Goal: Task Accomplishment & Management: Manage account settings

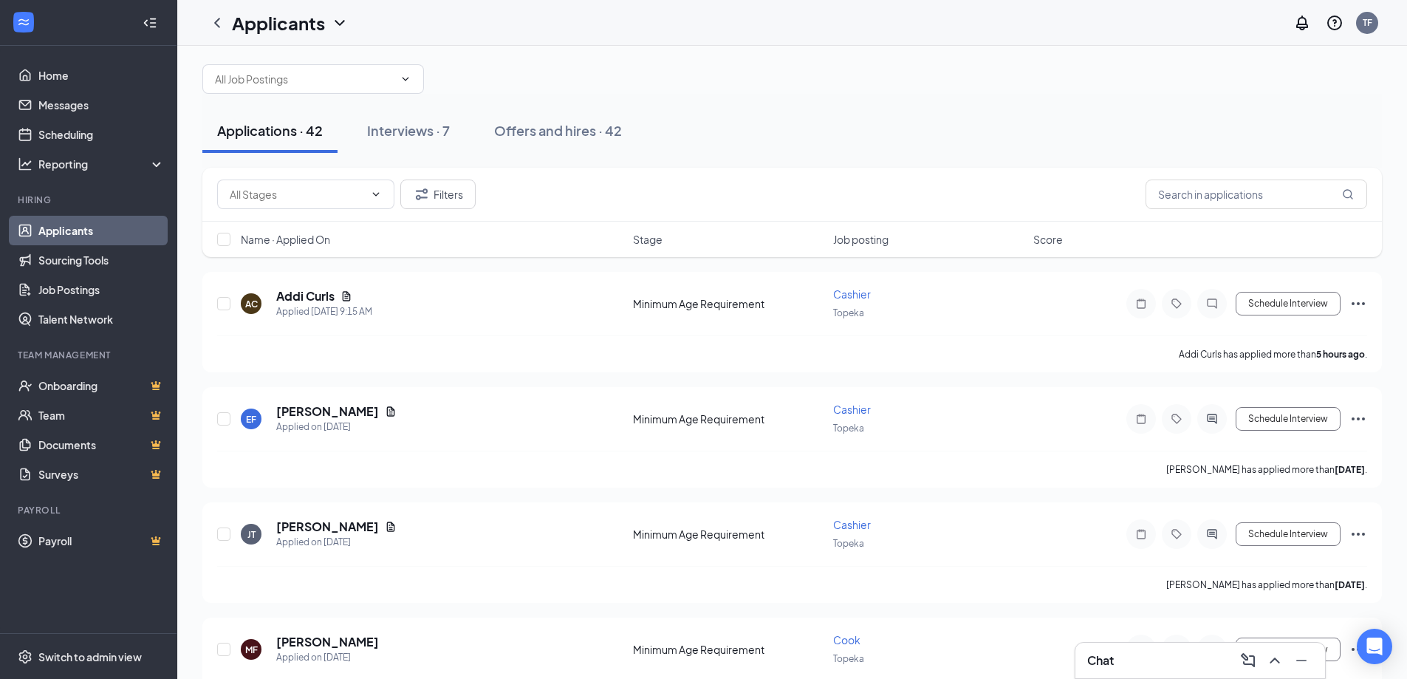
scroll to position [24, 0]
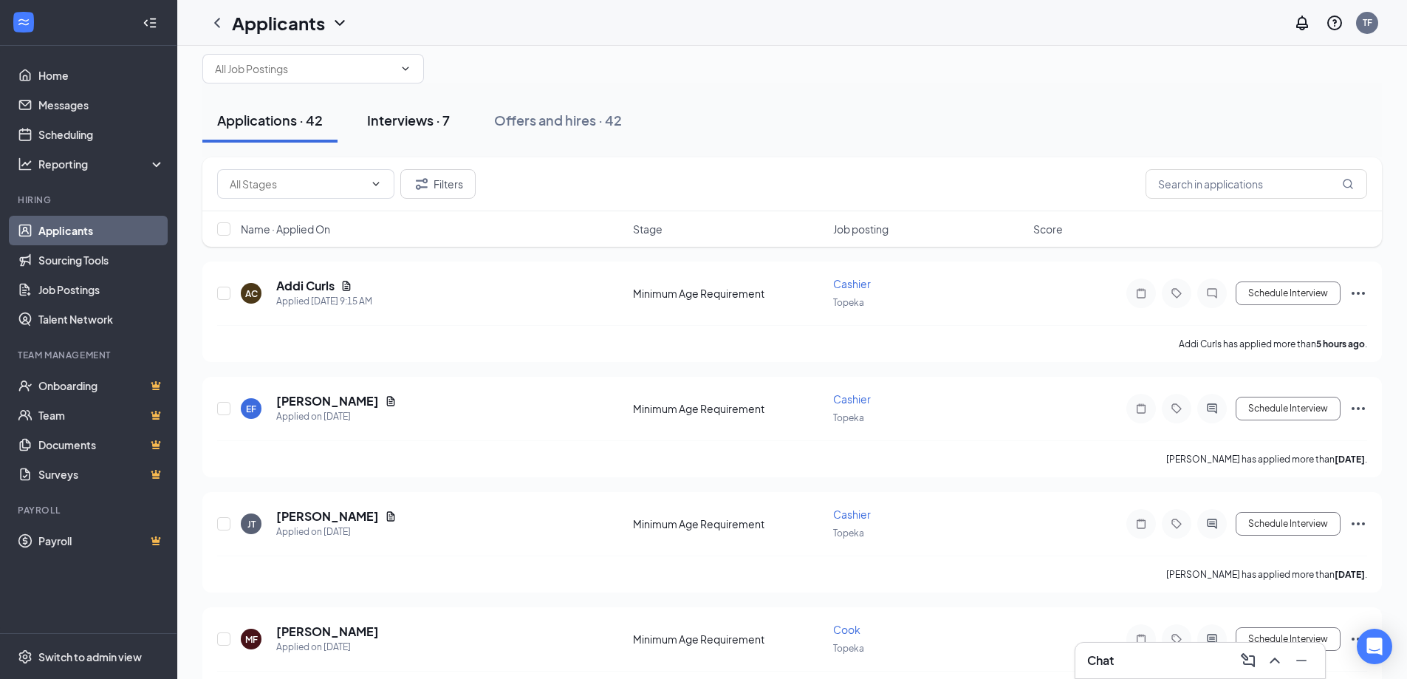
click at [435, 114] on div "Interviews · 7" at bounding box center [408, 120] width 83 height 18
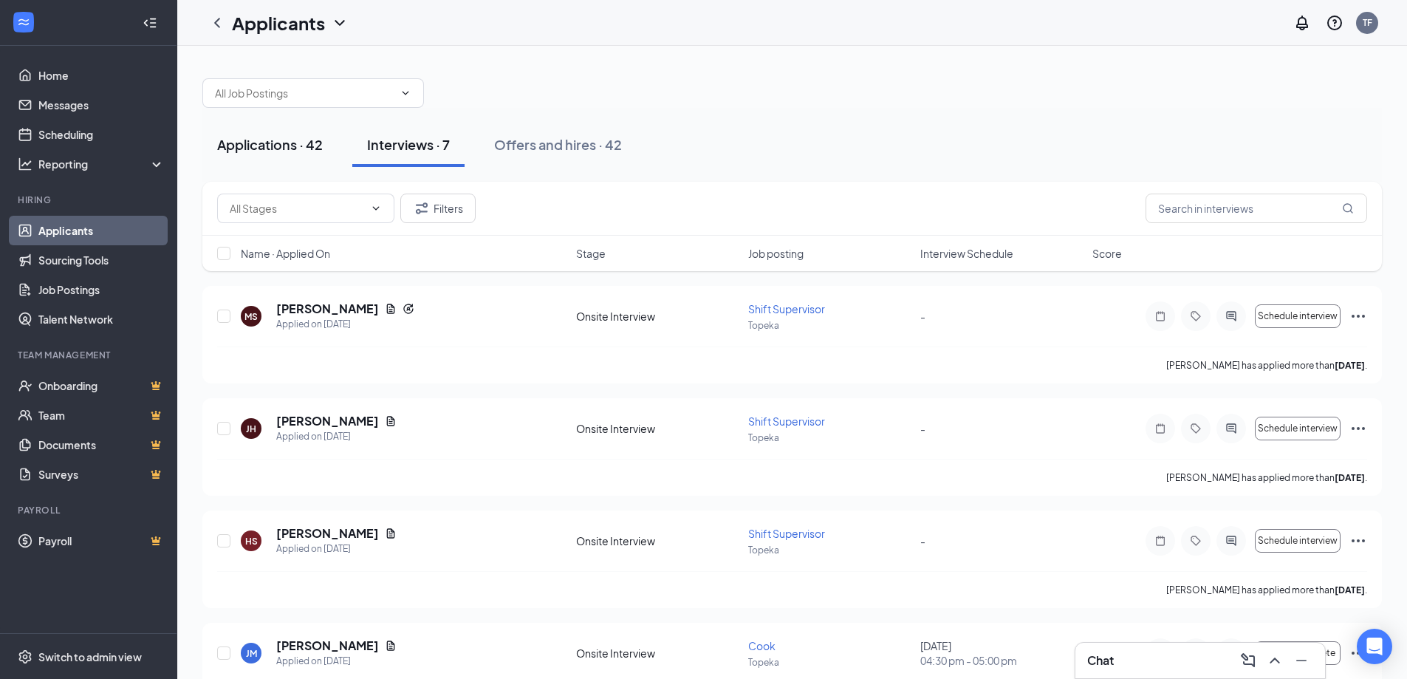
click at [318, 143] on div "Applications · 42" at bounding box center [270, 144] width 106 height 18
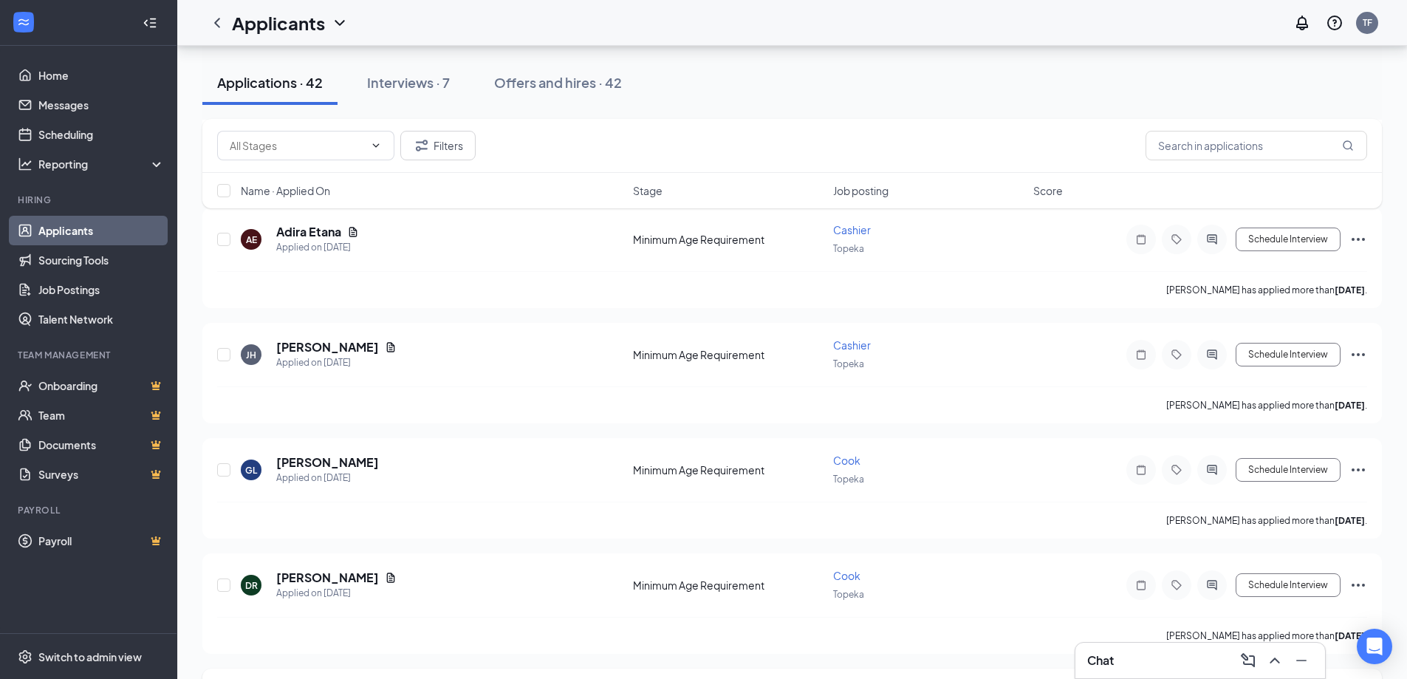
scroll to position [788, 0]
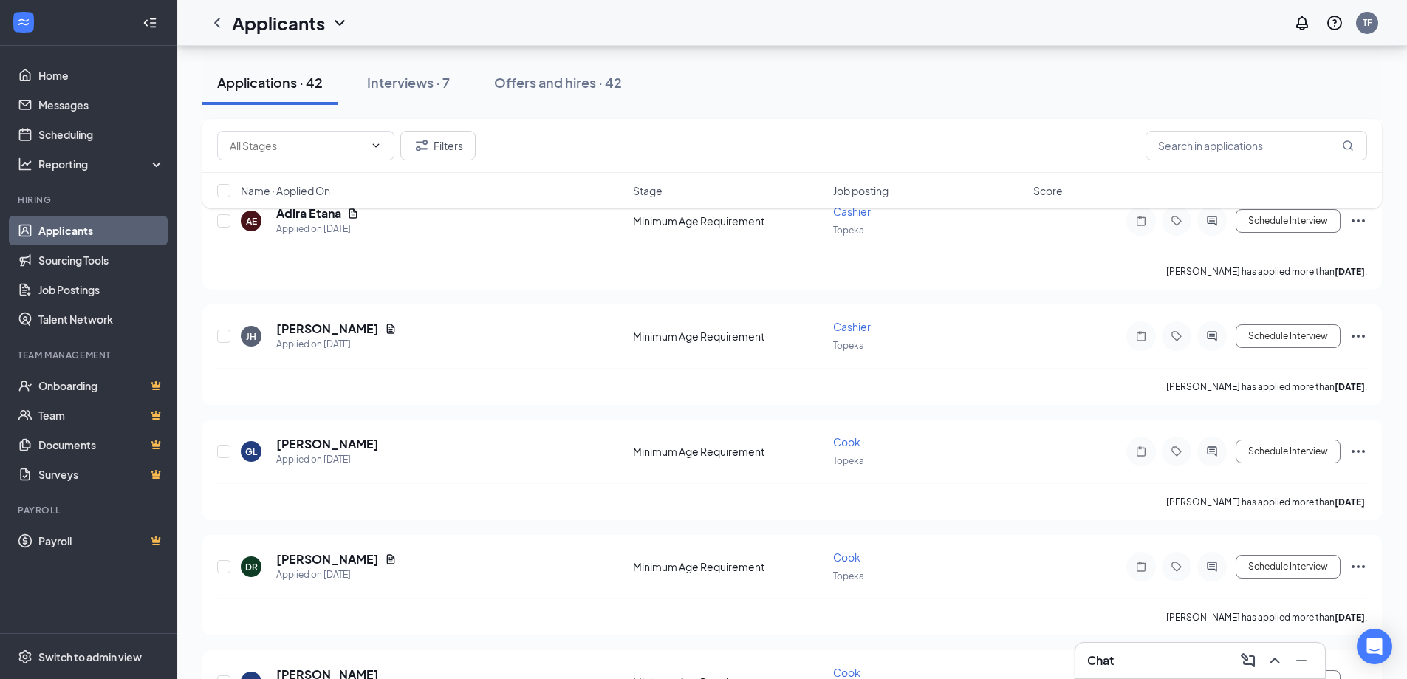
click at [1160, 655] on div "Chat" at bounding box center [1200, 660] width 226 height 24
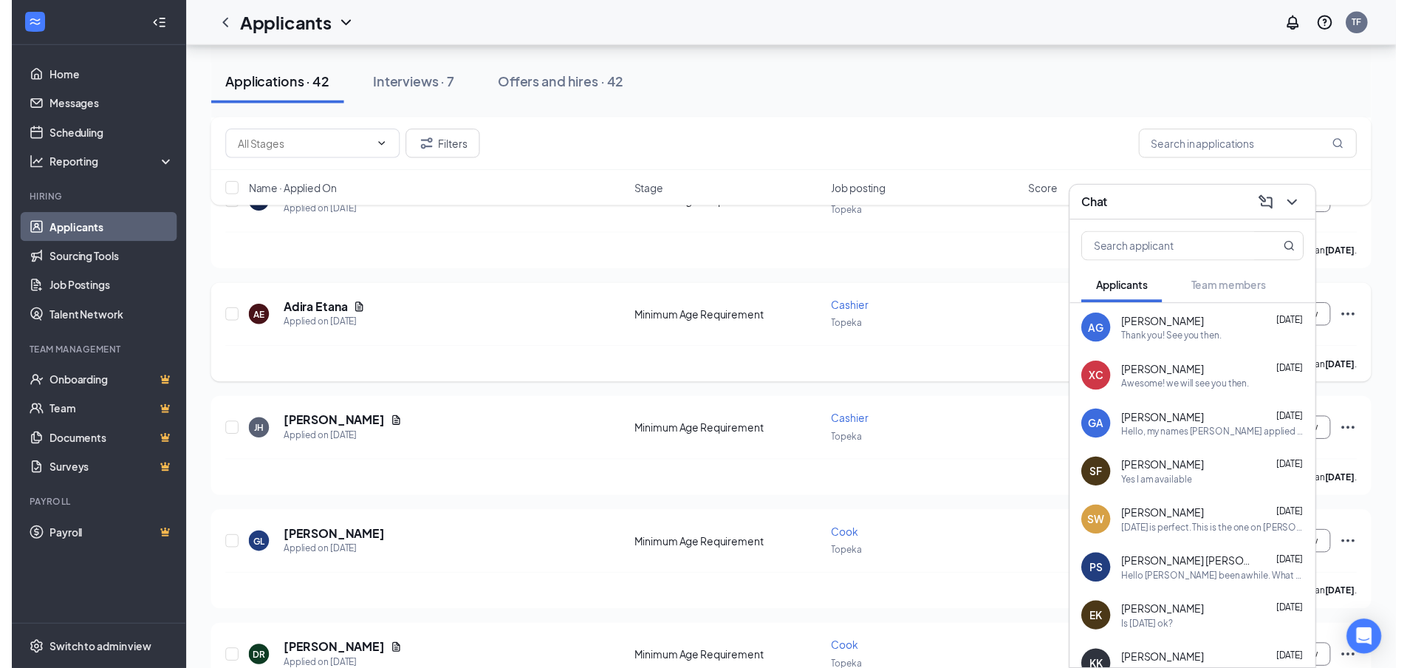
scroll to position [689, 0]
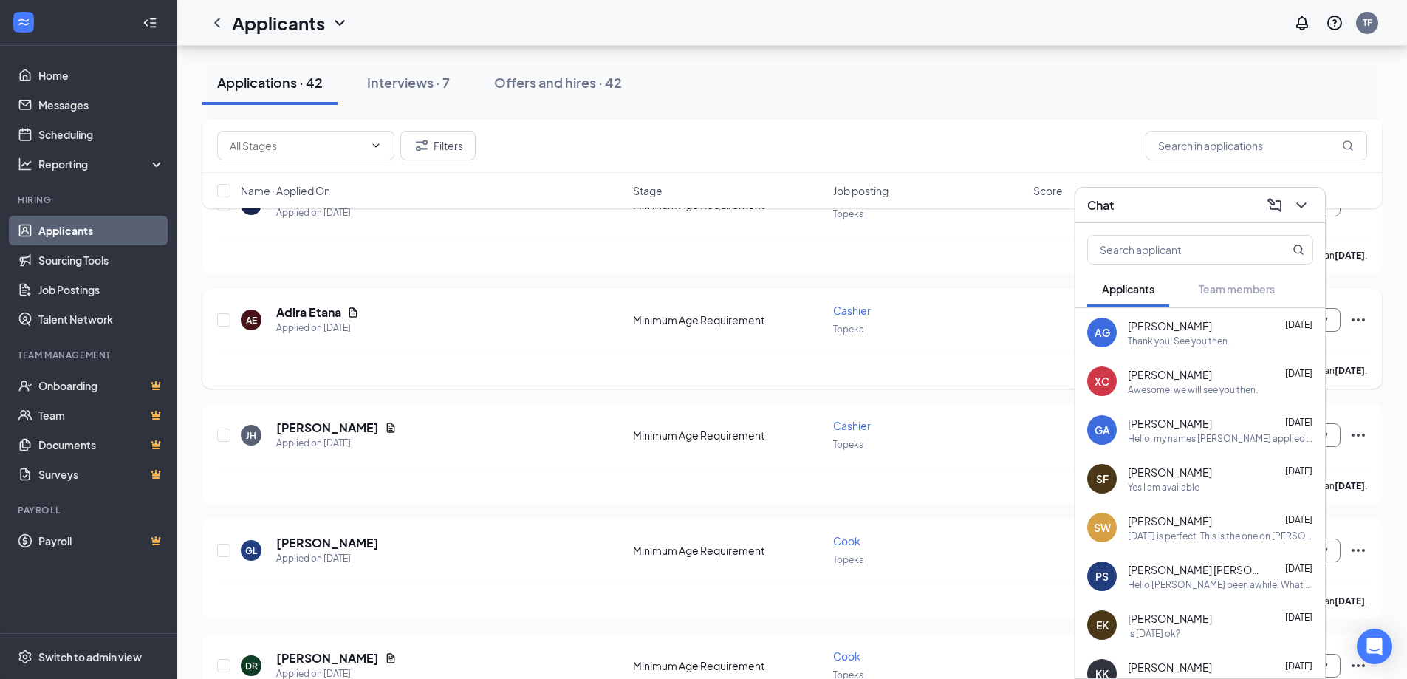
click at [658, 310] on div "AE Adira Etana Applied on [DATE] Minimum Age Requirement Cashier Topeka Schedul…" at bounding box center [792, 327] width 1150 height 49
click at [1306, 202] on icon "ChevronDown" at bounding box center [1301, 205] width 18 height 18
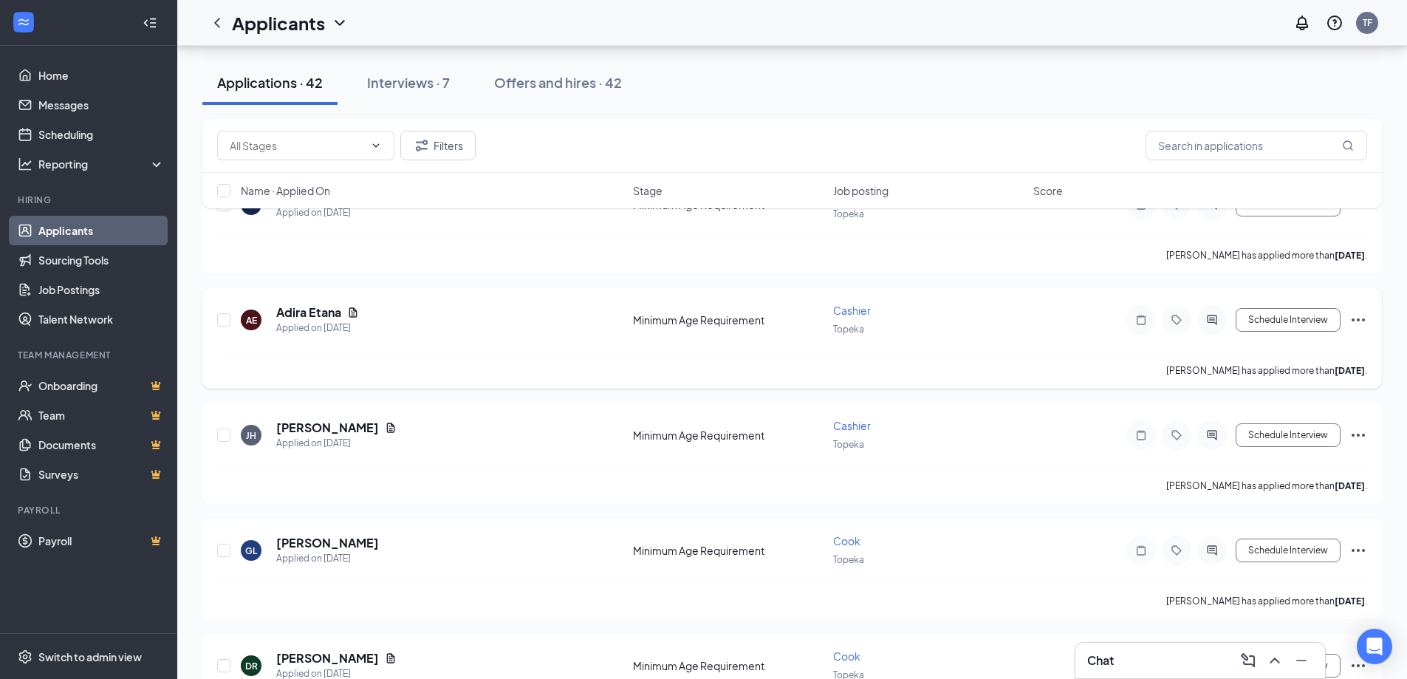
click at [1360, 323] on icon "Ellipses" at bounding box center [1358, 320] width 18 height 18
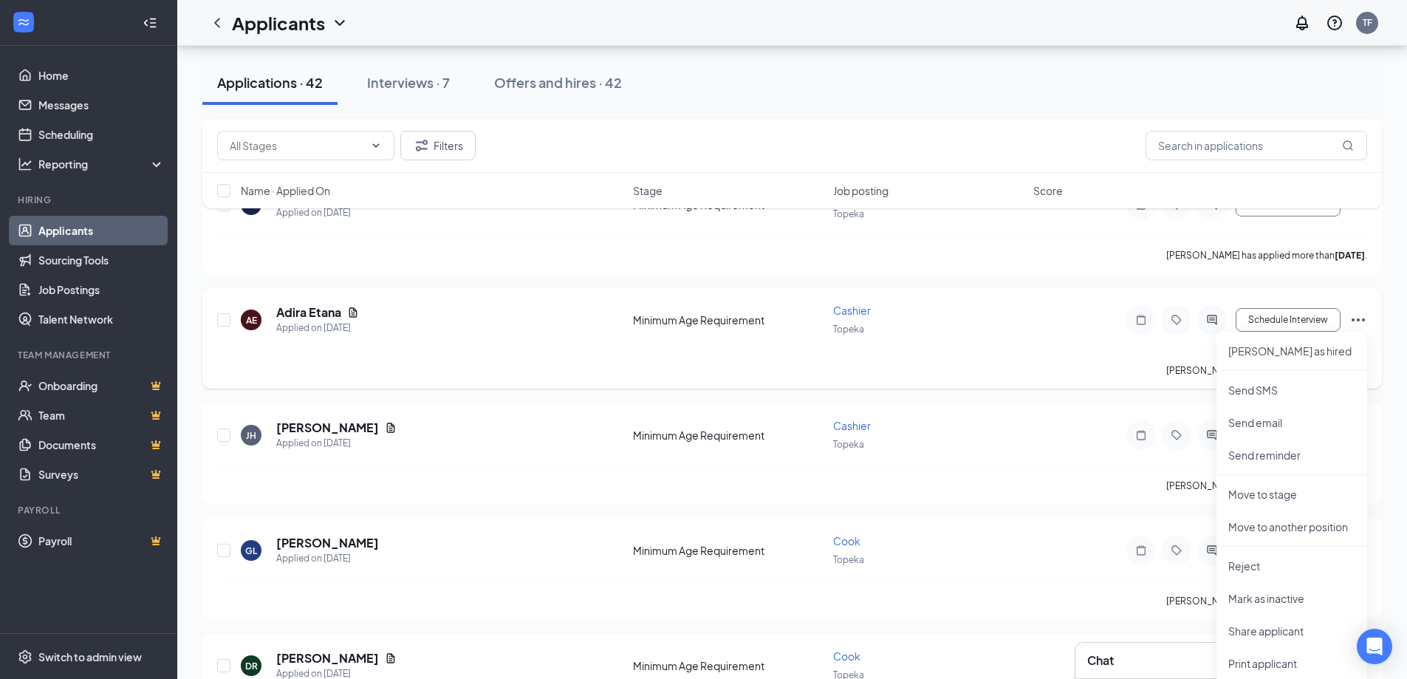
click at [1360, 323] on icon "Ellipses" at bounding box center [1358, 320] width 18 height 18
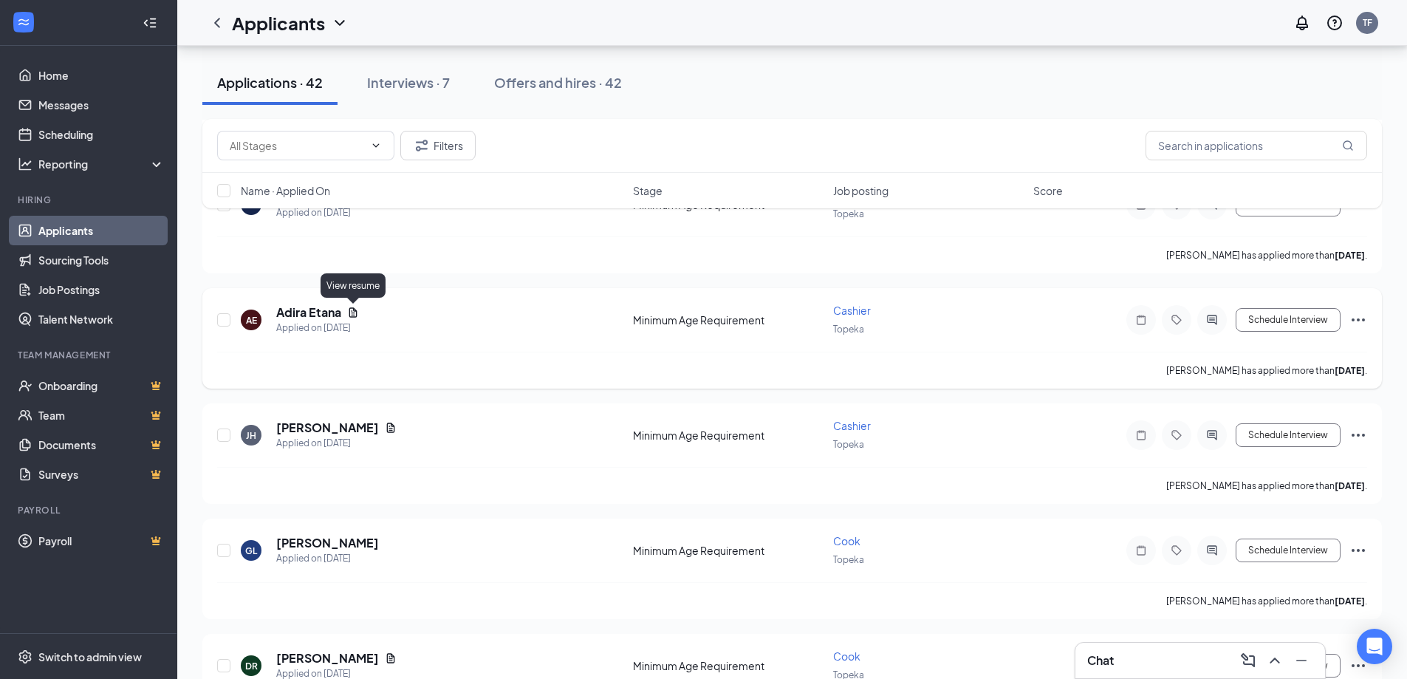
click at [357, 313] on icon "Document" at bounding box center [353, 312] width 8 height 10
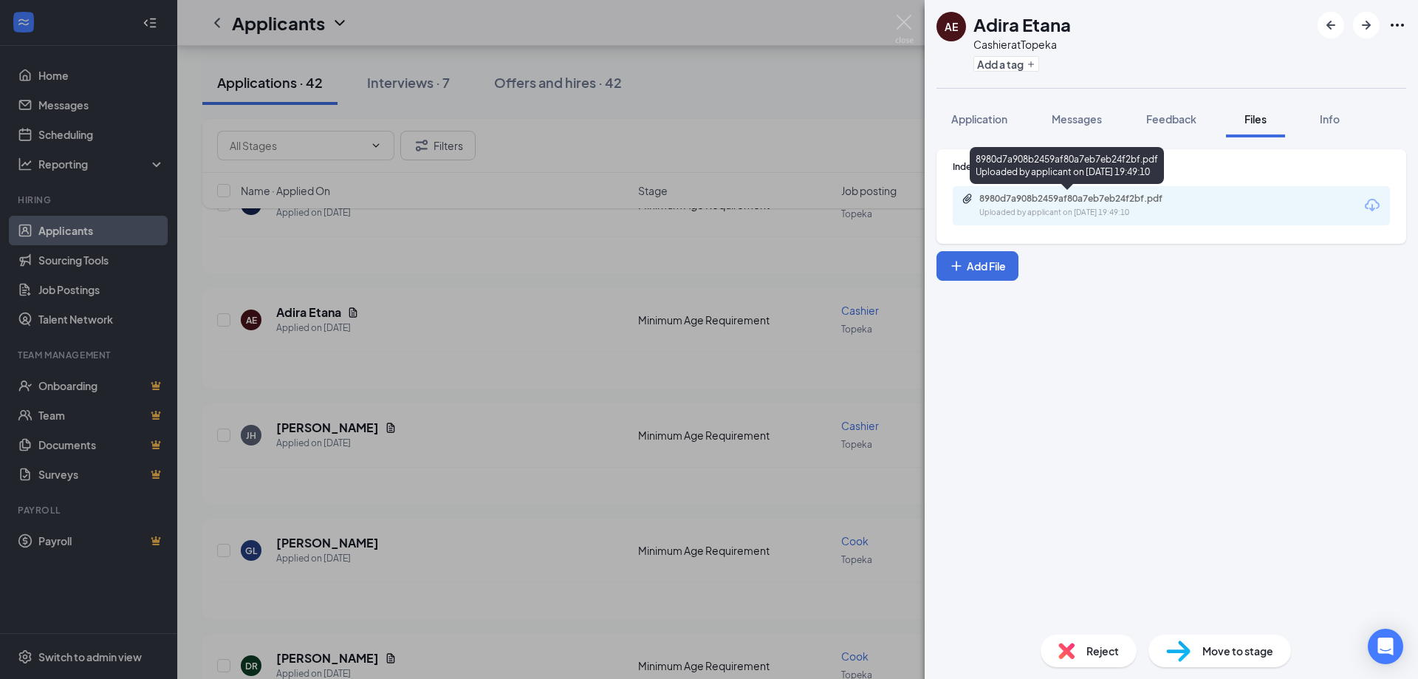
click at [1114, 209] on div "Uploaded by applicant on [DATE] 19:49:10" at bounding box center [1090, 213] width 222 height 12
click at [552, 358] on div "AE Adira Etana Cashier at Topeka Add a tag Application Messages Feedback Files …" at bounding box center [709, 339] width 1418 height 679
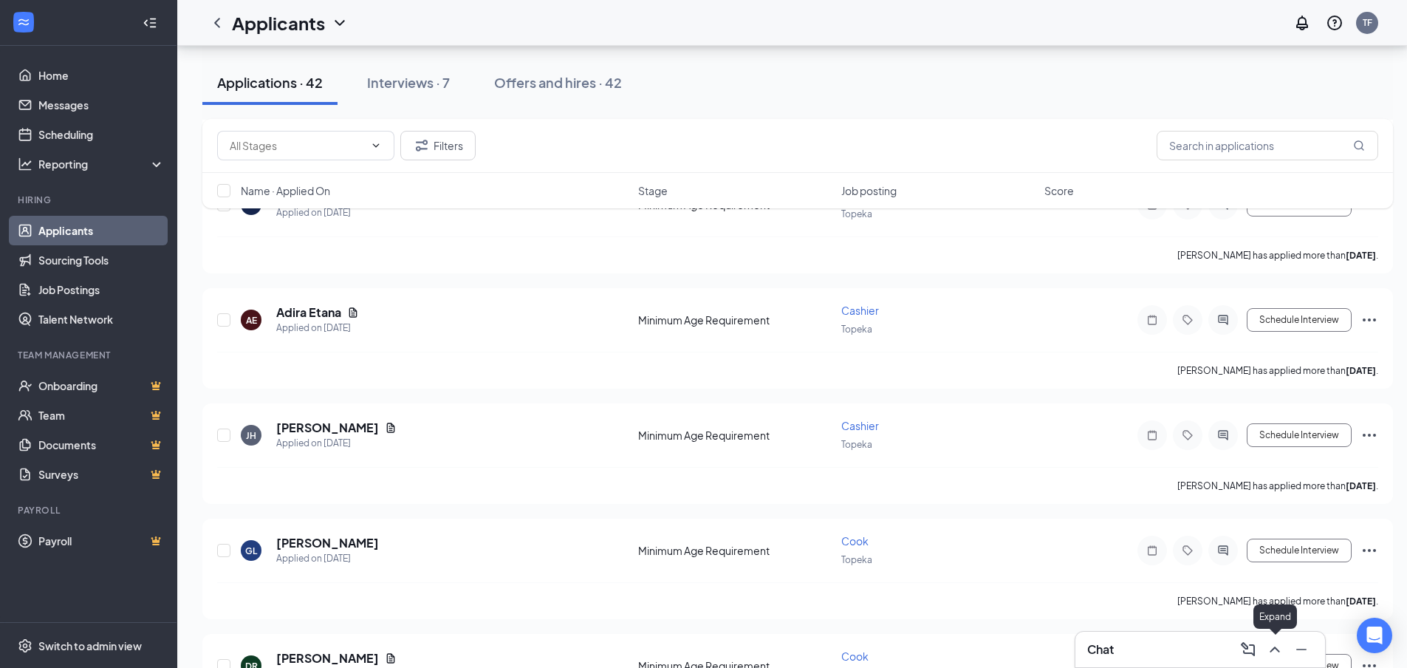
click at [1274, 653] on icon "ChevronUp" at bounding box center [1275, 649] width 18 height 18
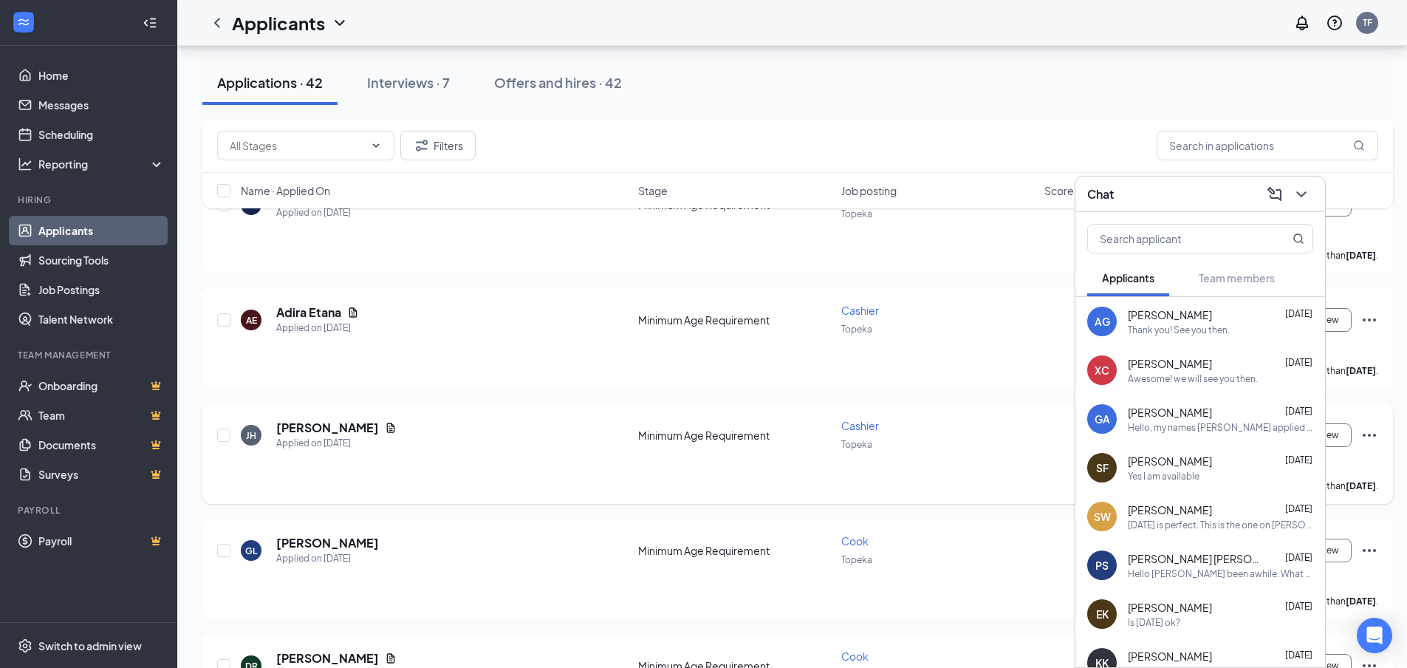
click at [972, 490] on div "[PERSON_NAME] has applied more than [DATE] ." at bounding box center [797, 485] width 1161 height 37
click at [1305, 201] on icon "ChevronDown" at bounding box center [1301, 194] width 18 height 18
